Goal: Information Seeking & Learning: Understand process/instructions

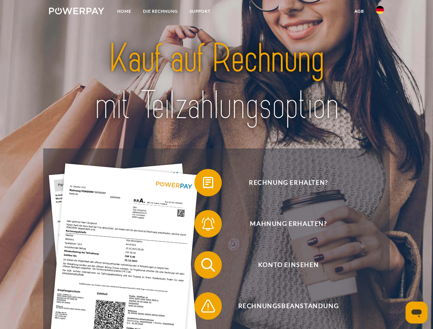
click at [76, 12] on img at bounding box center [76, 11] width 55 height 7
click at [380, 12] on img at bounding box center [380, 10] width 8 height 8
click at [359, 11] on link "agb" at bounding box center [359, 11] width 21 height 12
click at [203, 184] on span at bounding box center [198, 183] width 34 height 34
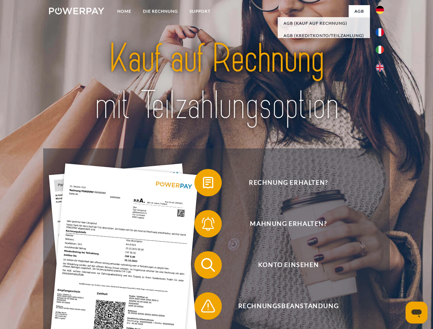
click at [203, 225] on span at bounding box center [198, 224] width 34 height 34
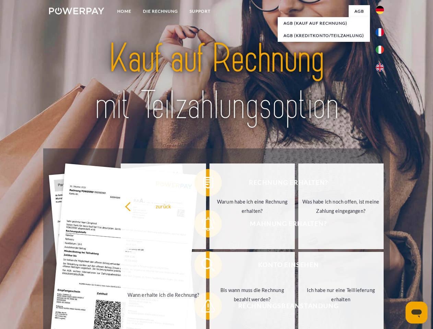
click at [210, 266] on link "Bis wann muss die Rechnung bezahlt werden?" at bounding box center [252, 295] width 85 height 86
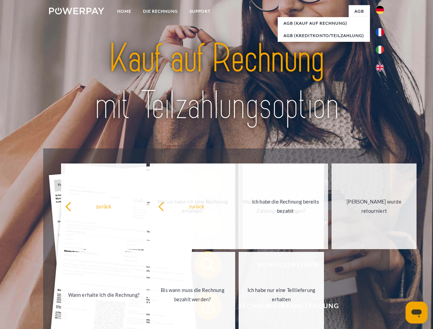
click at [203, 308] on span at bounding box center [198, 306] width 34 height 34
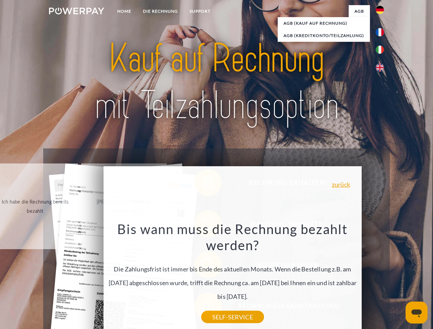
click at [417, 313] on icon "Messaging-Fenster öffnen" at bounding box center [417, 314] width 10 height 8
